Goal: Check status: Check status

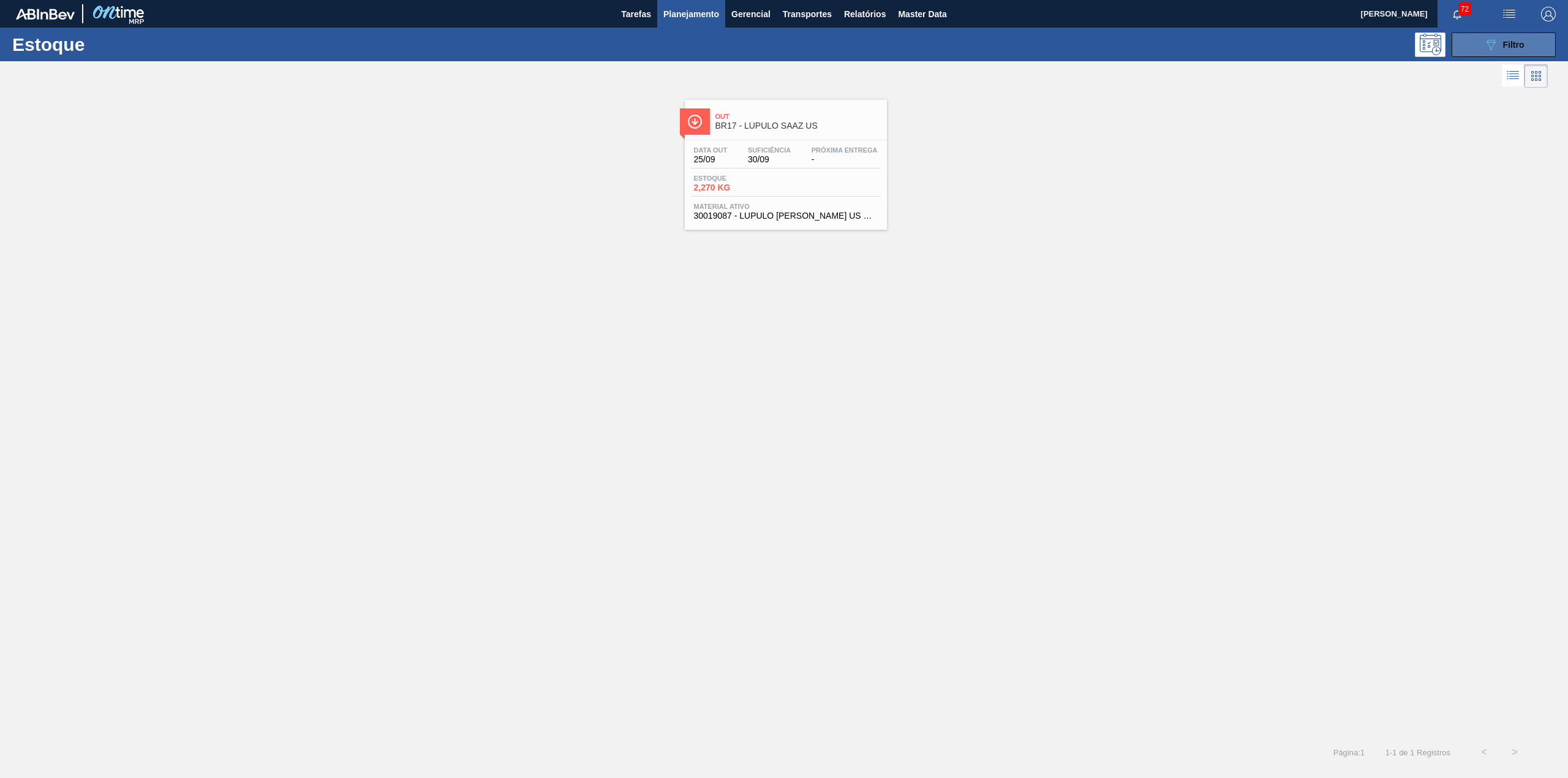
click at [1467, 54] on button "089F7B8B-B2A5-4AFE-B5C0-19BA573D28AC Filtro" at bounding box center [1504, 45] width 104 height 24
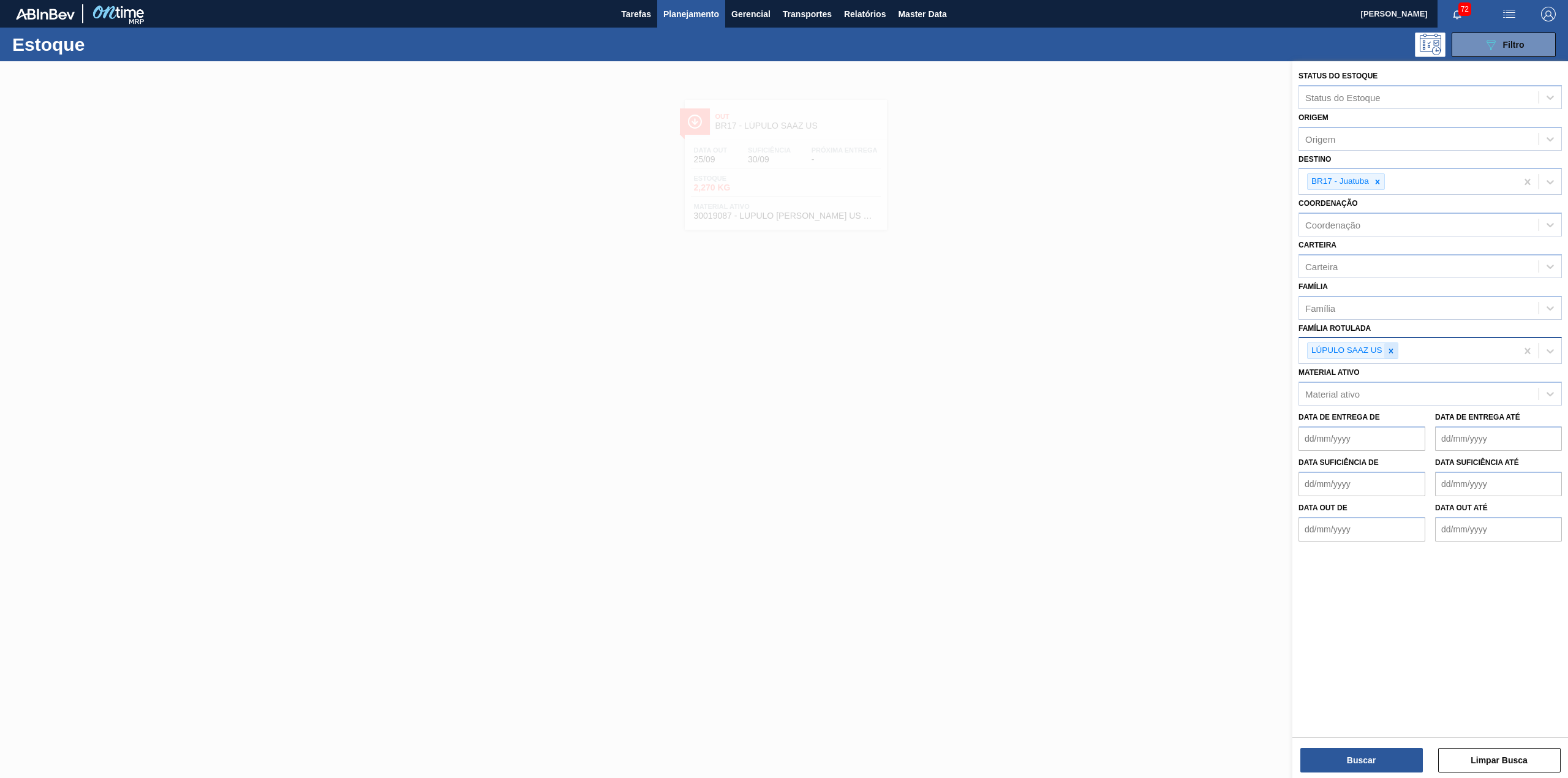
click at [1394, 343] on div at bounding box center [1391, 350] width 14 height 16
click at [1385, 382] on div "Material ativo" at bounding box center [1419, 391] width 239 height 18
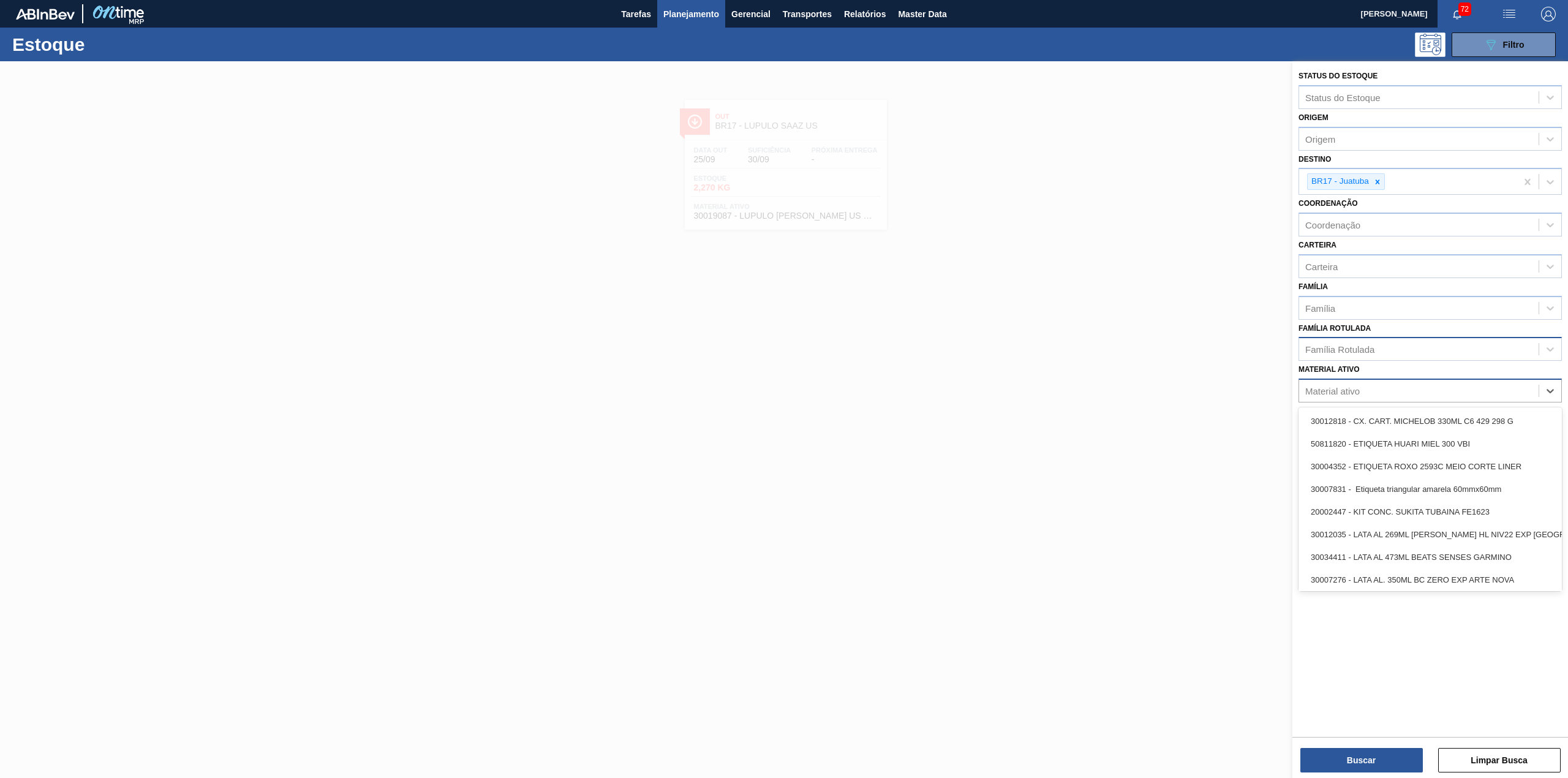
paste ativo "30003124"
type ativo "30003124"
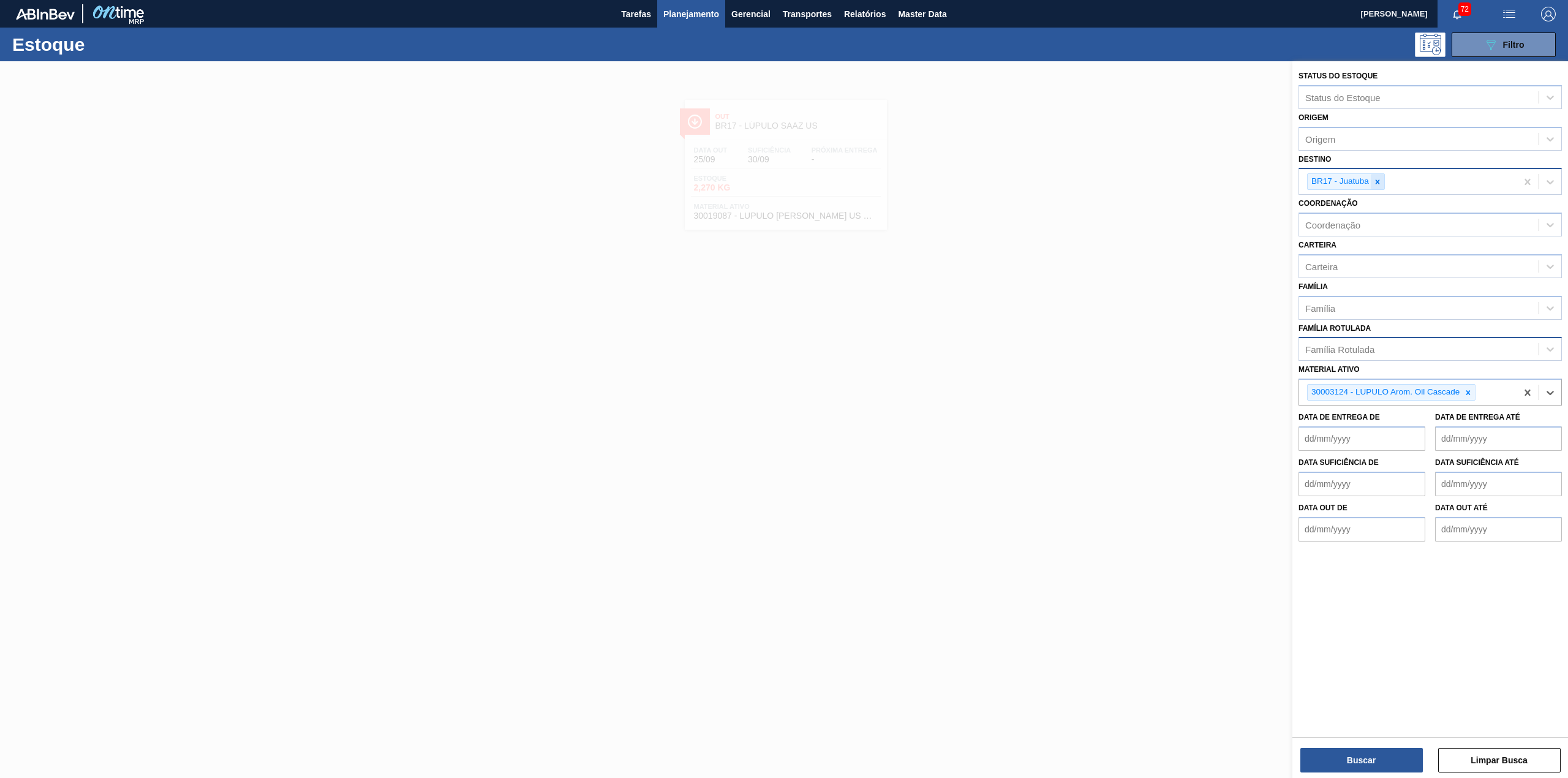
click at [1380, 180] on icon at bounding box center [1377, 182] width 9 height 9
type input "br04"
click at [1360, 764] on button "Buscar" at bounding box center [1361, 760] width 122 height 24
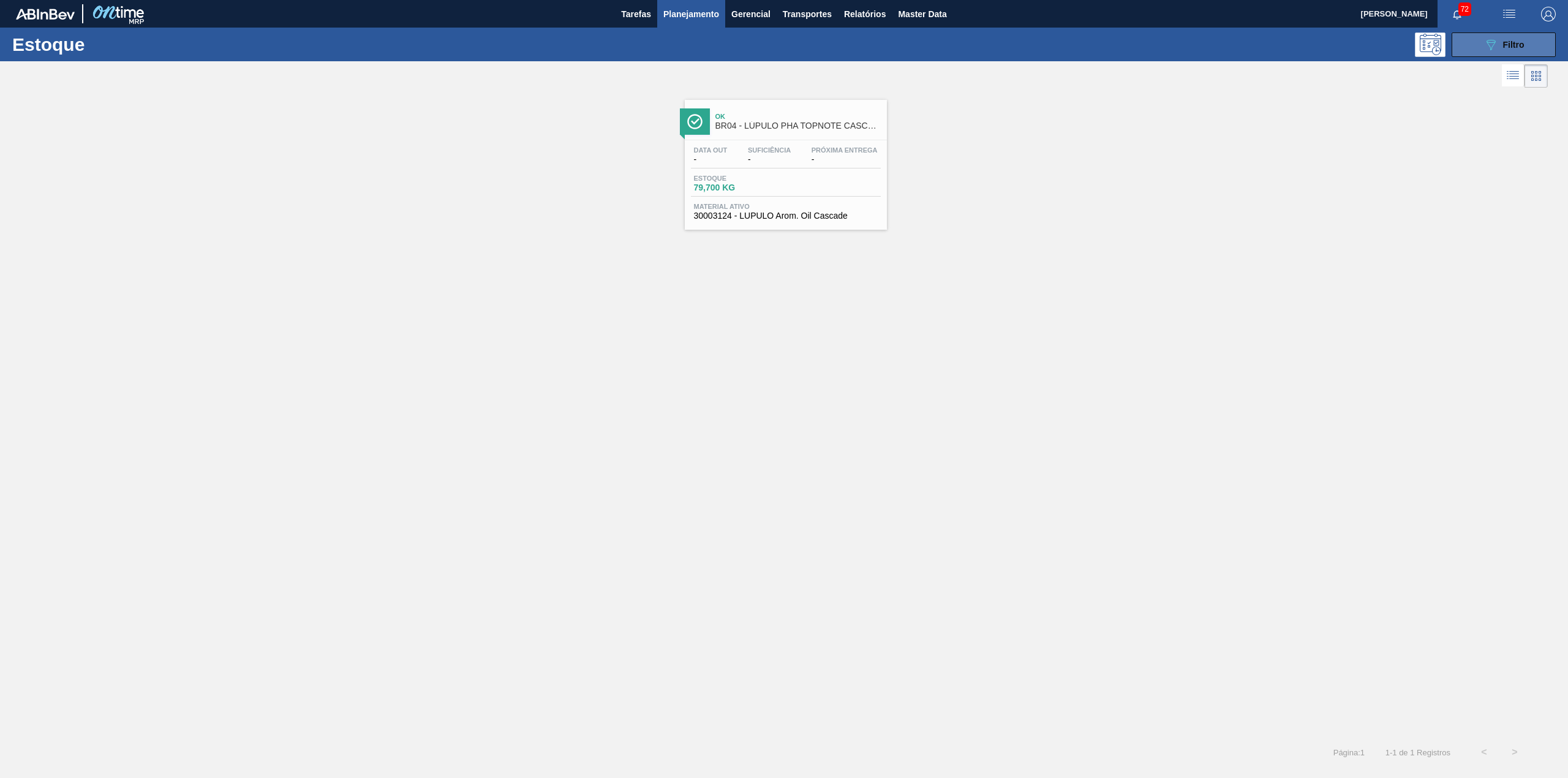
click at [1482, 49] on button "089F7B8B-B2A5-4AFE-B5C0-19BA573D28AC Filtro" at bounding box center [1504, 45] width 104 height 24
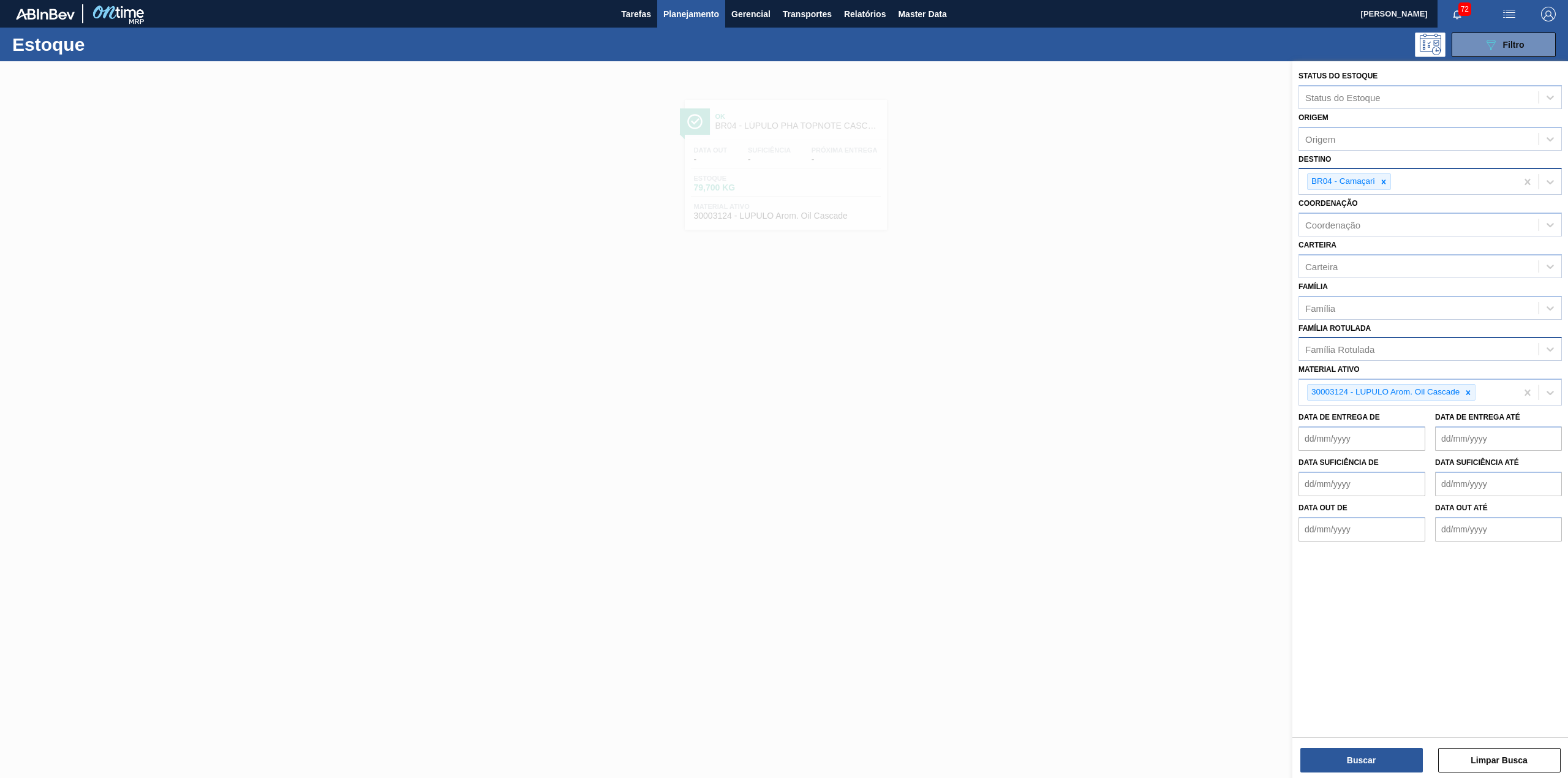
click at [1382, 180] on icon at bounding box center [1383, 182] width 9 height 9
type input "br02"
click at [1357, 762] on button "Buscar" at bounding box center [1361, 760] width 122 height 24
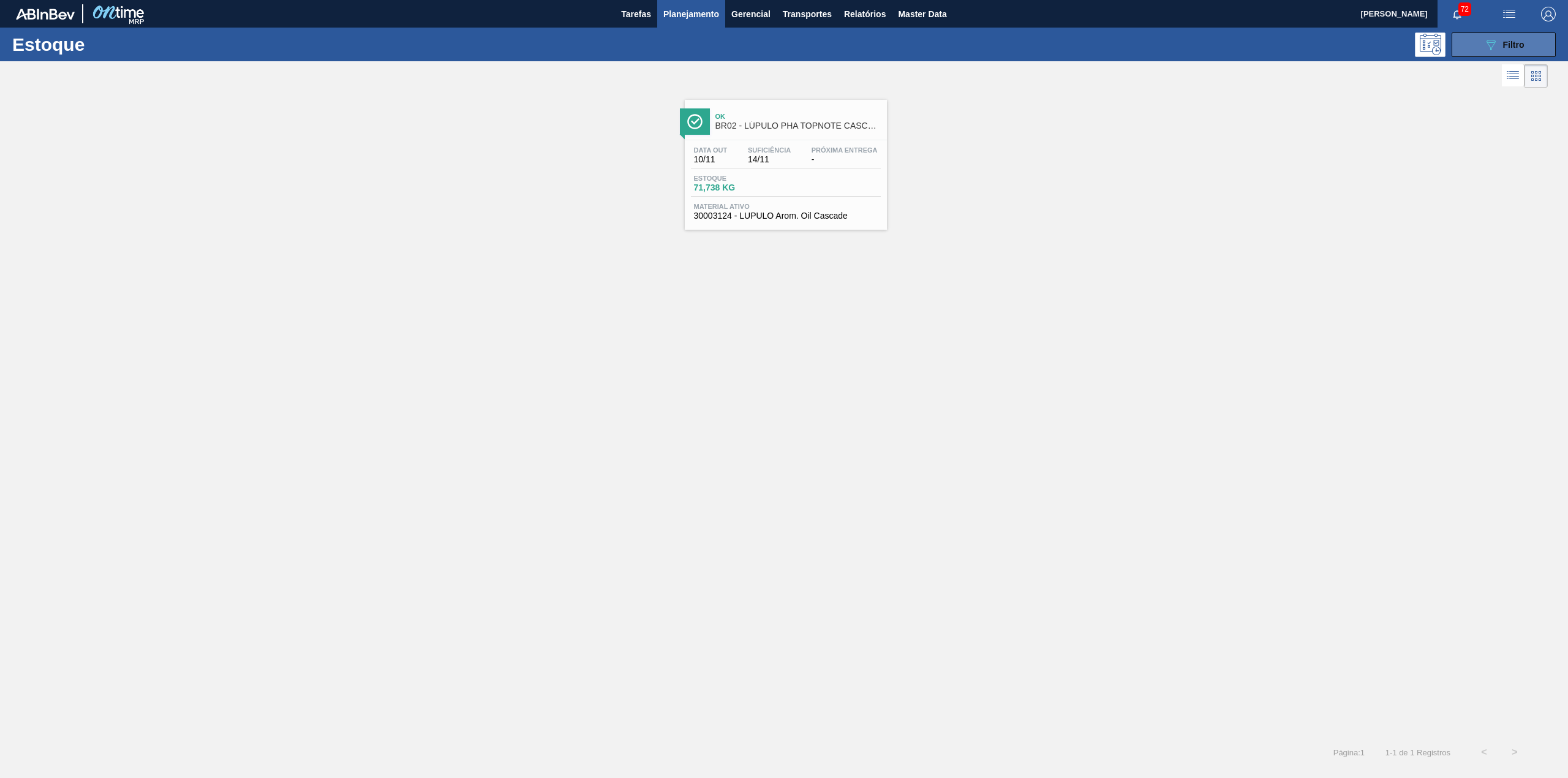
click at [1477, 42] on button "089F7B8B-B2A5-4AFE-B5C0-19BA573D28AC Filtro" at bounding box center [1504, 45] width 104 height 24
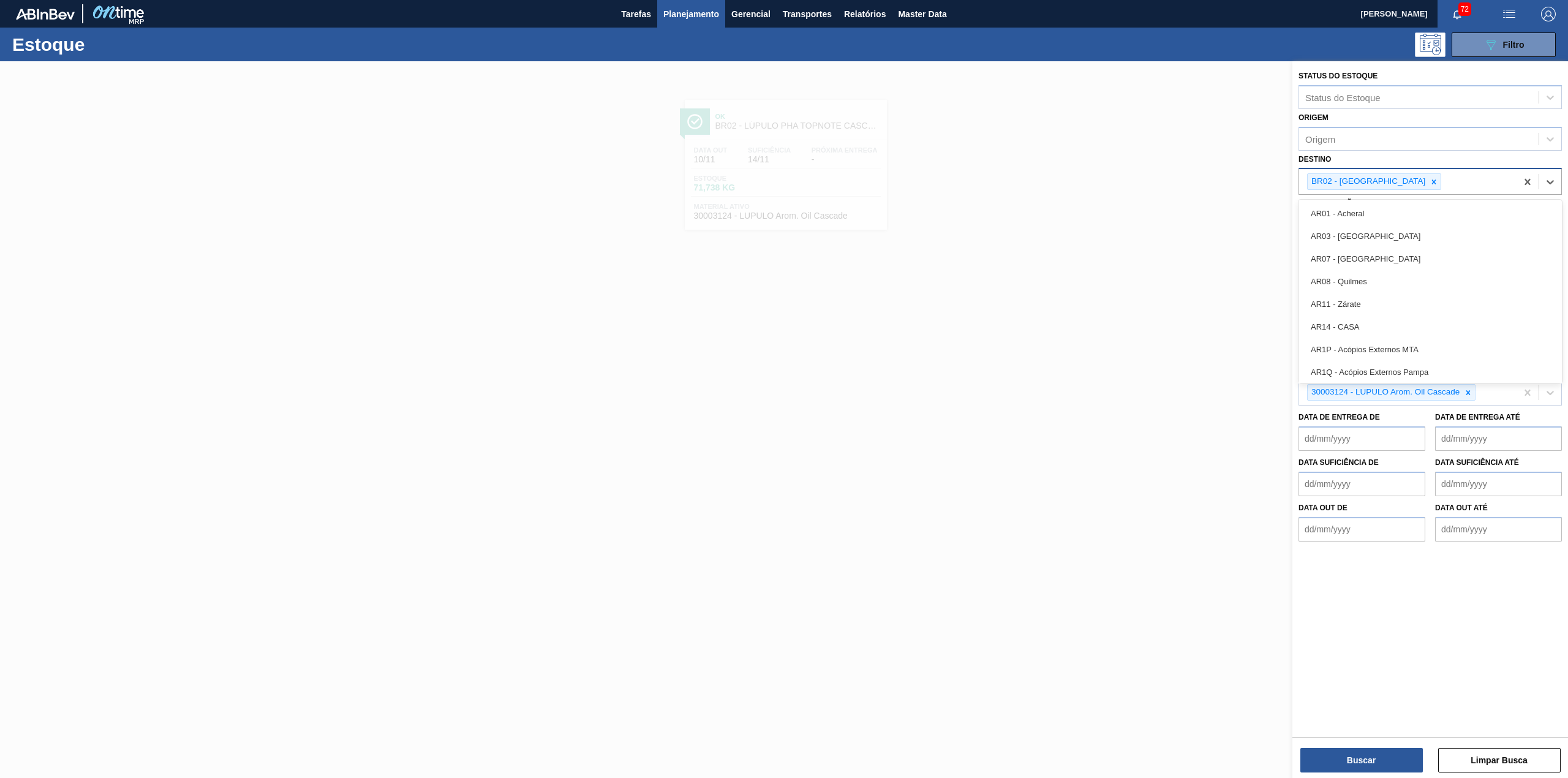
click at [1433, 186] on div "BR02 - Sergipe" at bounding box center [1408, 181] width 218 height 25
type input "br04"
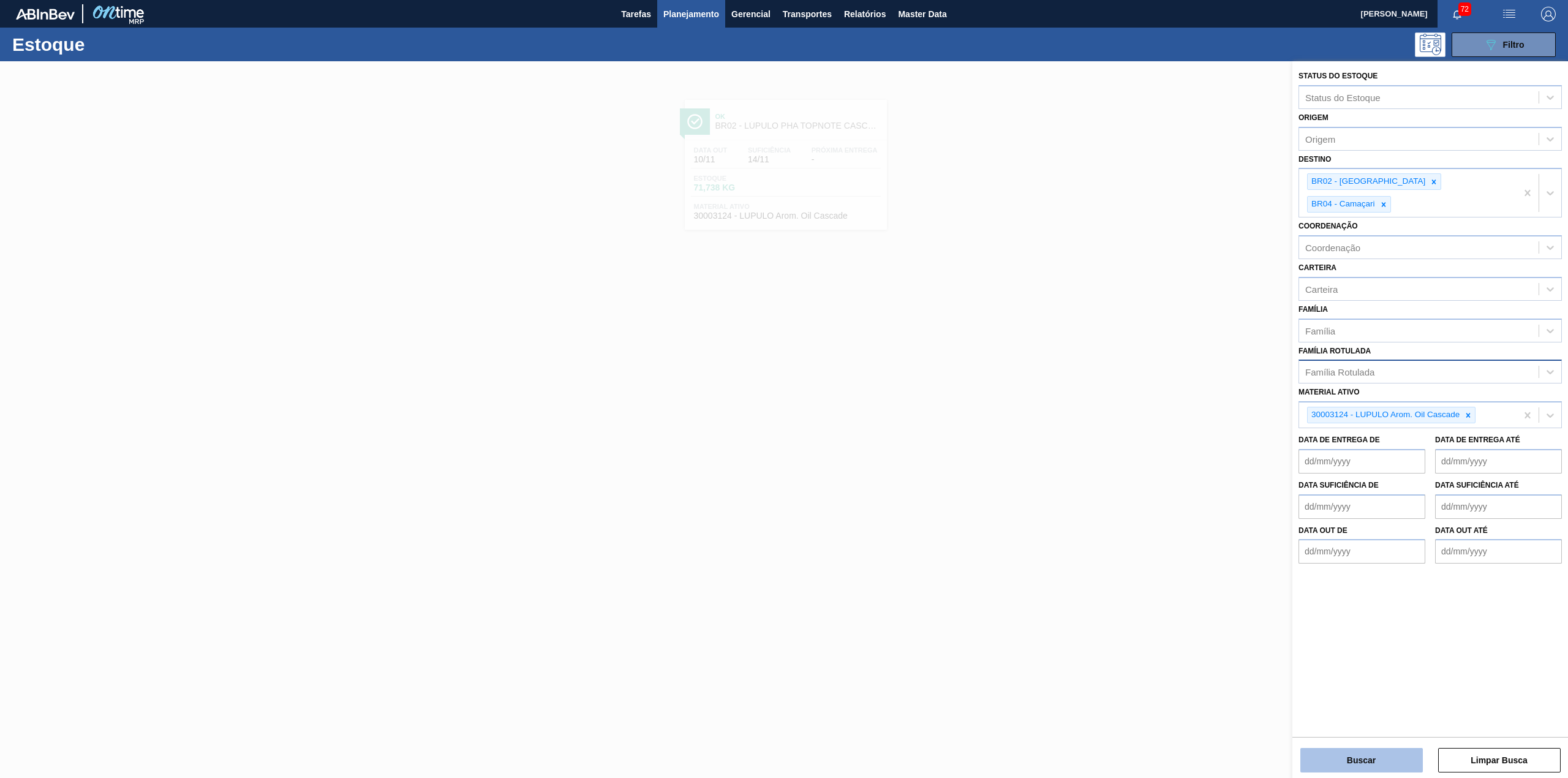
click at [1393, 750] on button "Buscar" at bounding box center [1361, 760] width 122 height 24
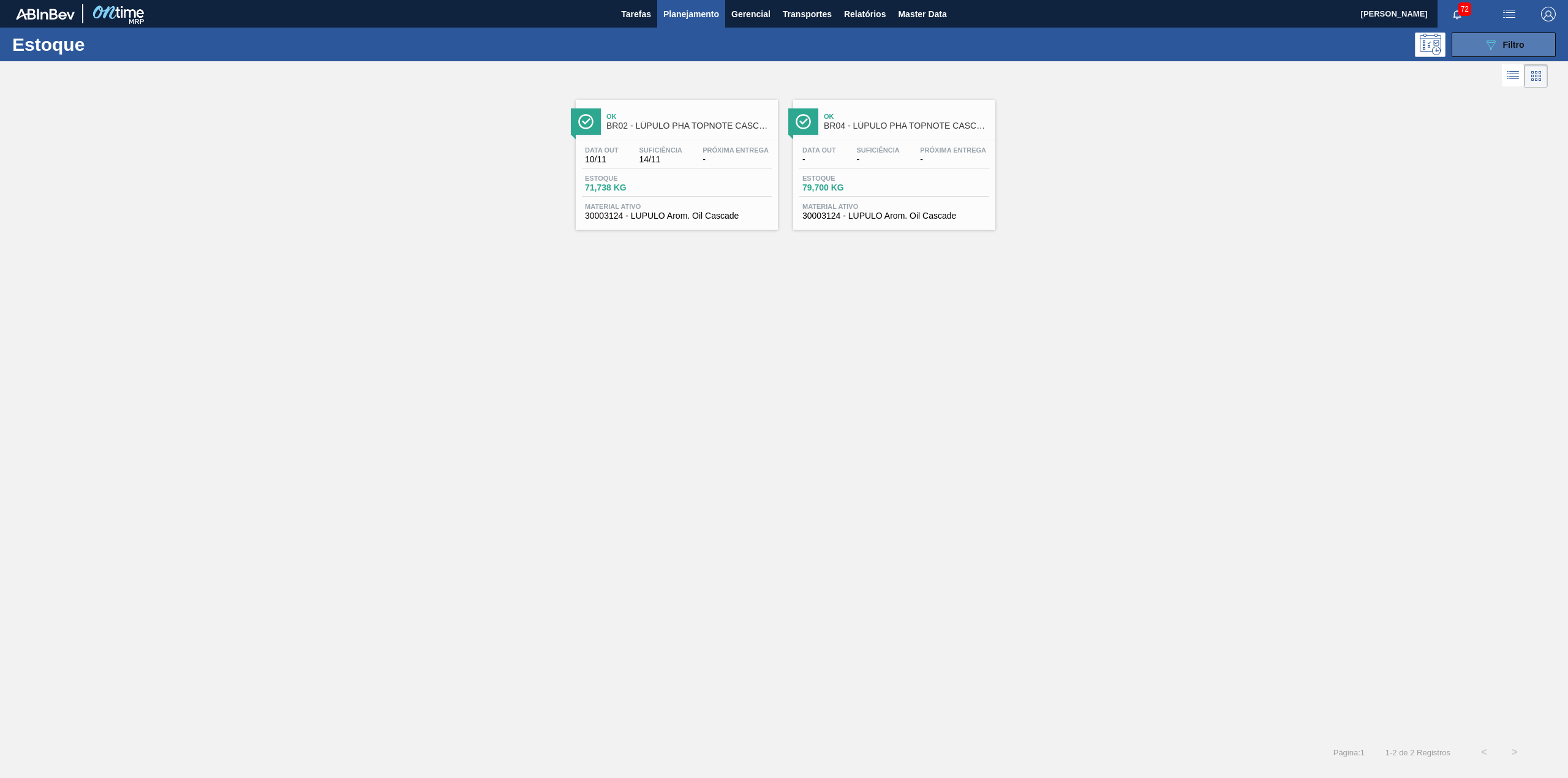
click at [1490, 51] on icon "089F7B8B-B2A5-4AFE-B5C0-19BA573D28AC" at bounding box center [1491, 45] width 15 height 15
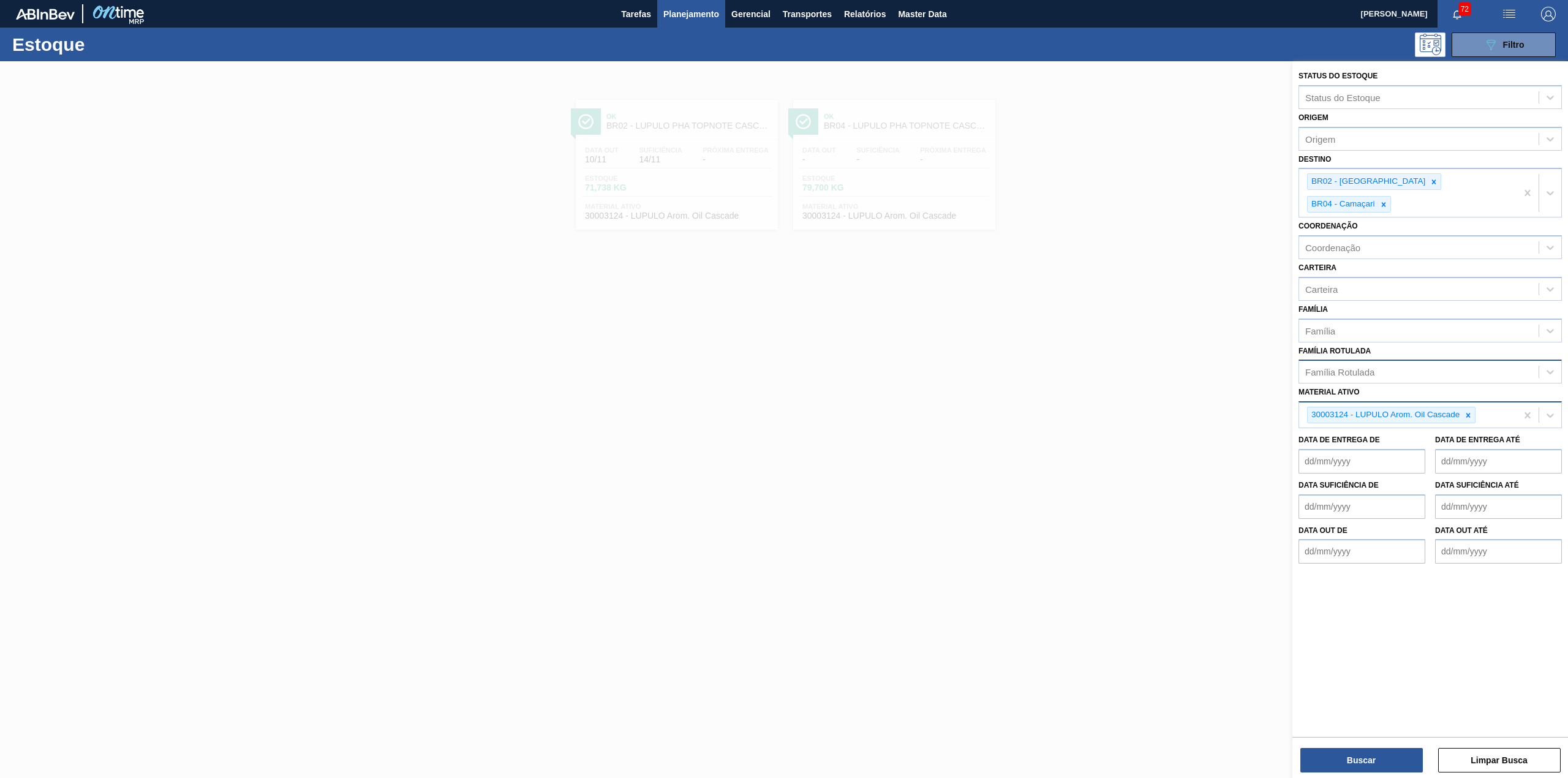
click at [1467, 411] on icon at bounding box center [1468, 415] width 9 height 9
click at [1390, 197] on div at bounding box center [1383, 204] width 14 height 16
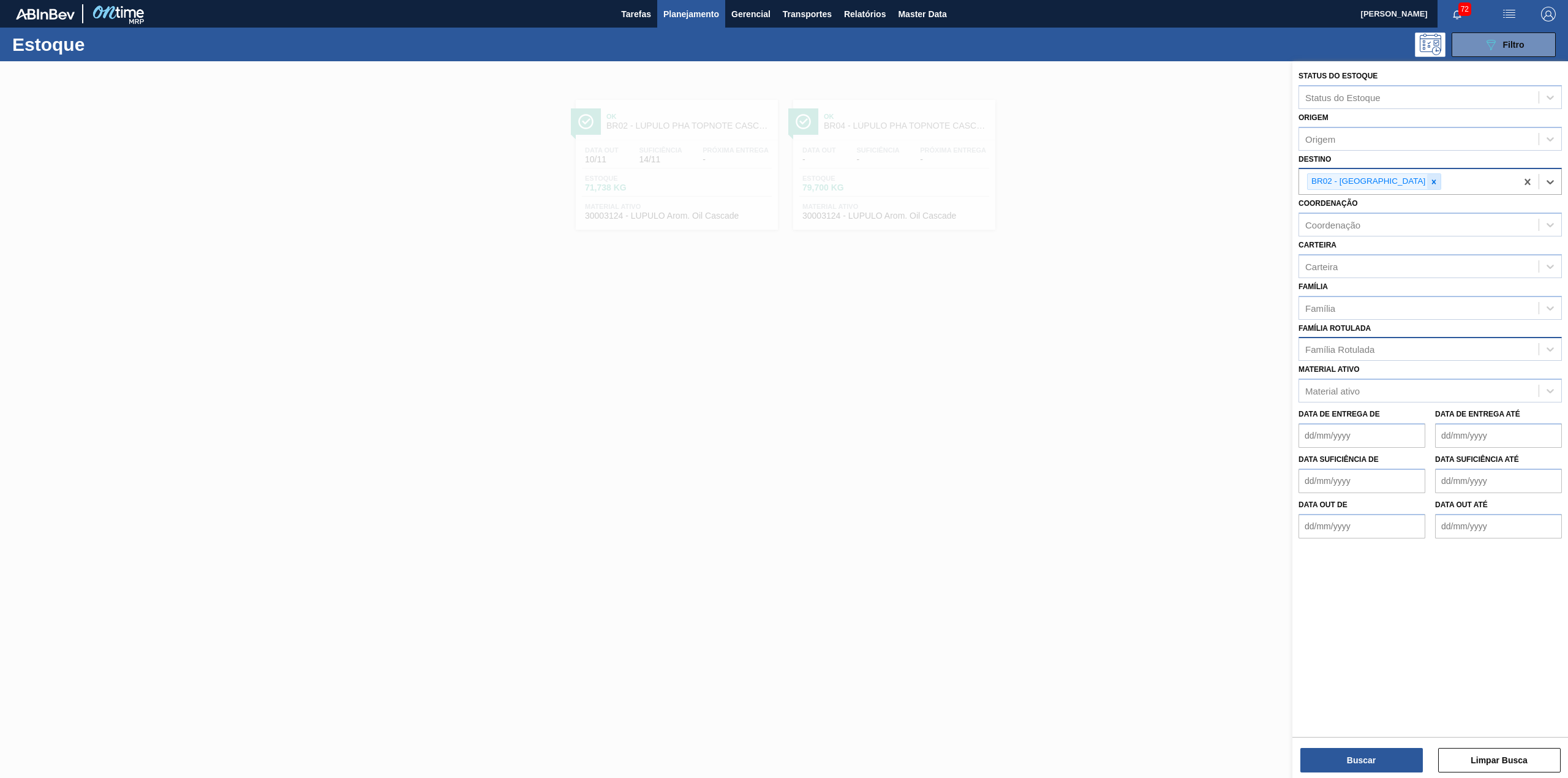
click at [1427, 181] on div at bounding box center [1433, 181] width 14 height 16
click at [1363, 380] on div "Material ativo" at bounding box center [1419, 388] width 239 height 18
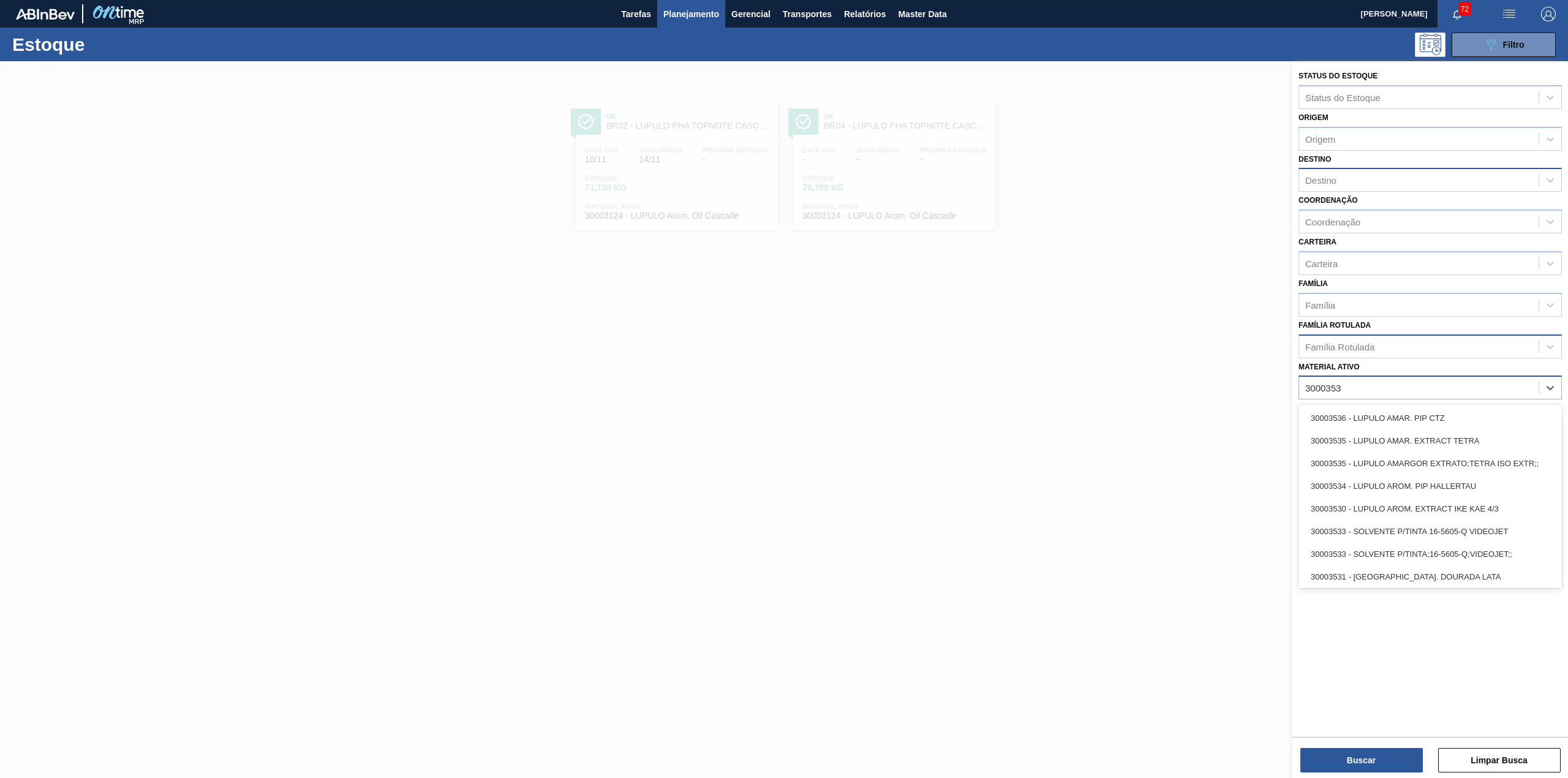
type ativo "30003534"
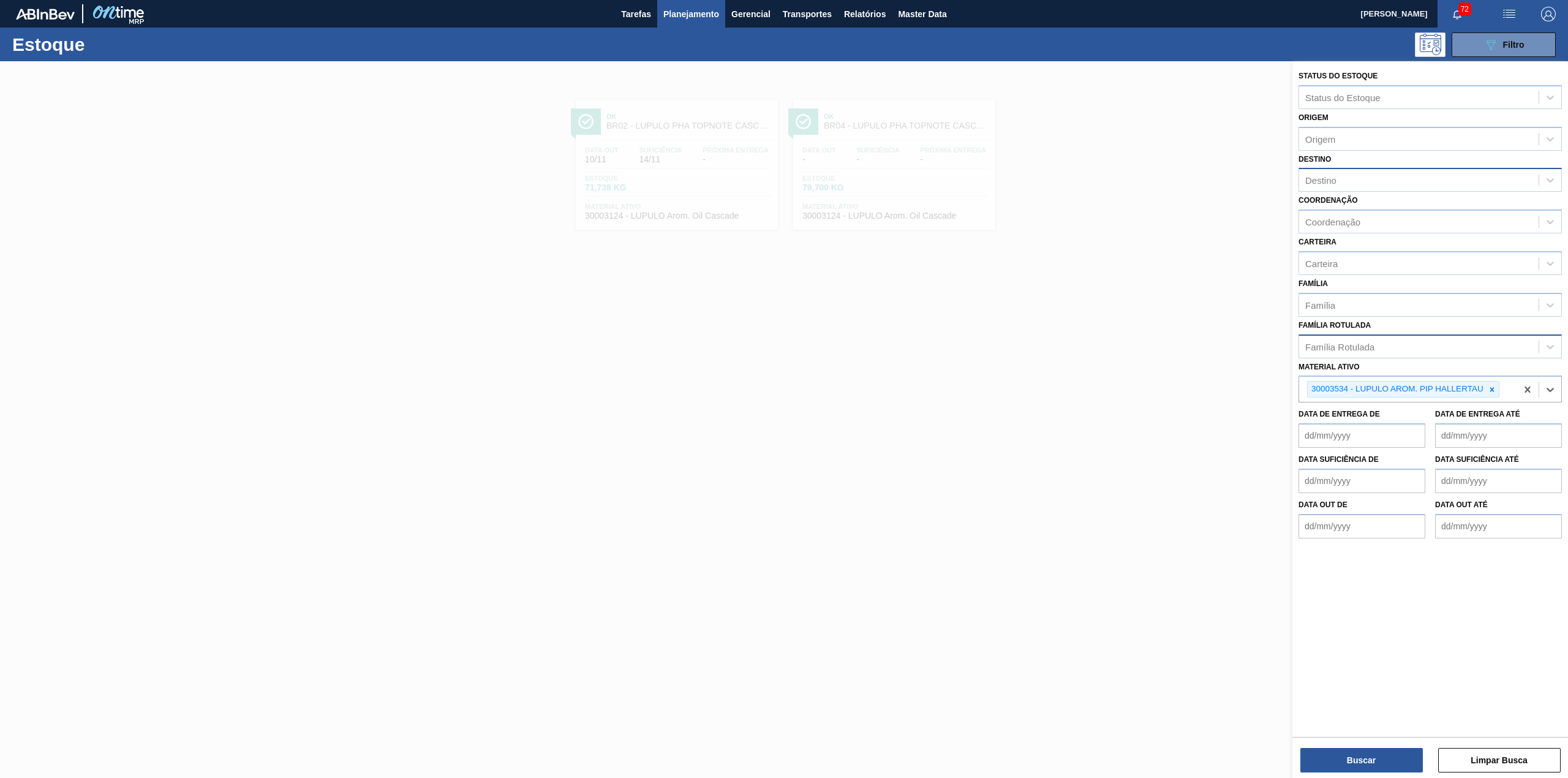
click at [1385, 177] on div "Destino" at bounding box center [1419, 181] width 239 height 18
type input "br19"
click at [1354, 756] on button "Buscar" at bounding box center [1361, 760] width 122 height 24
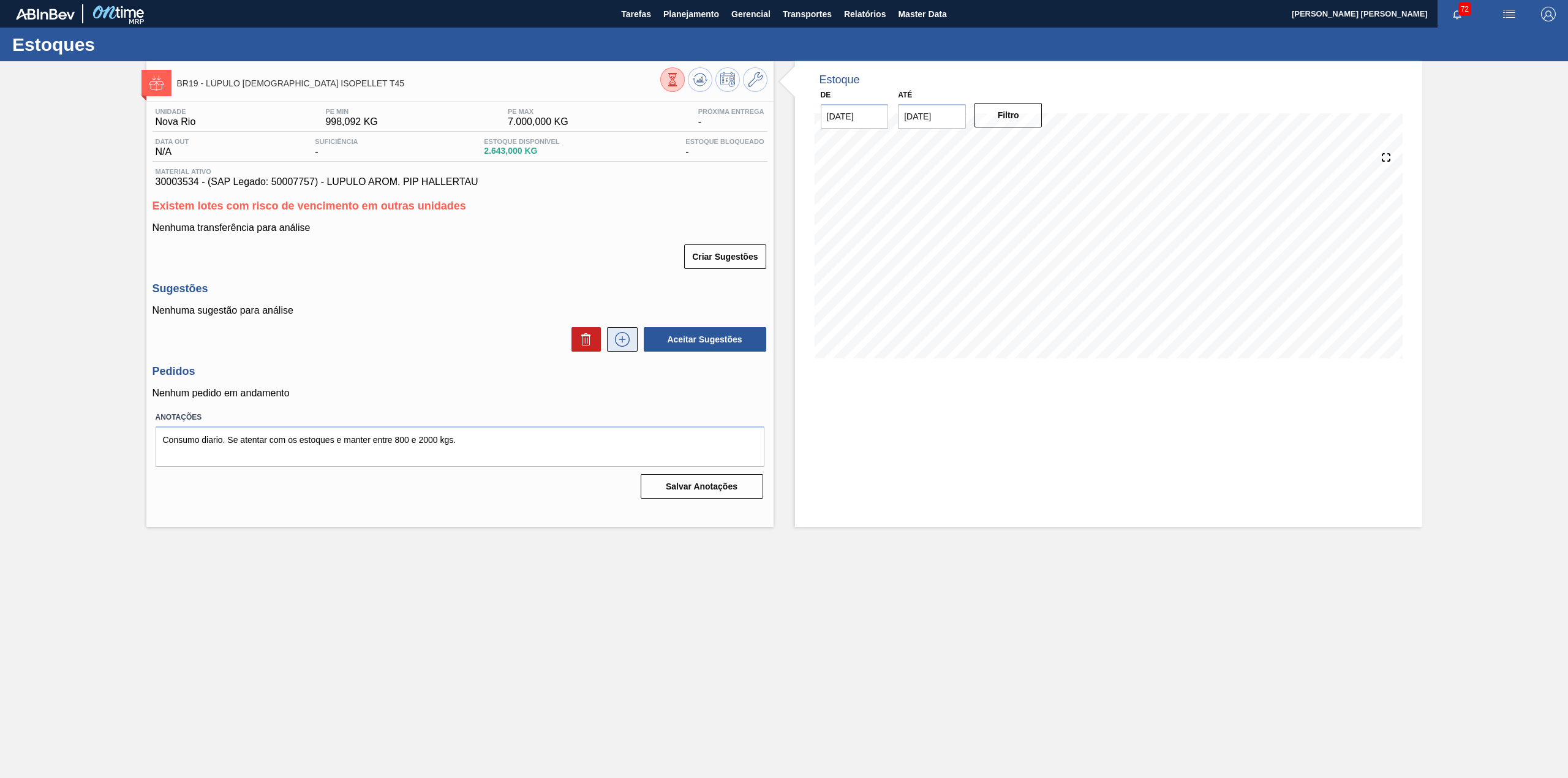
click at [620, 344] on icon at bounding box center [622, 340] width 20 height 15
